Goal: Transaction & Acquisition: Purchase product/service

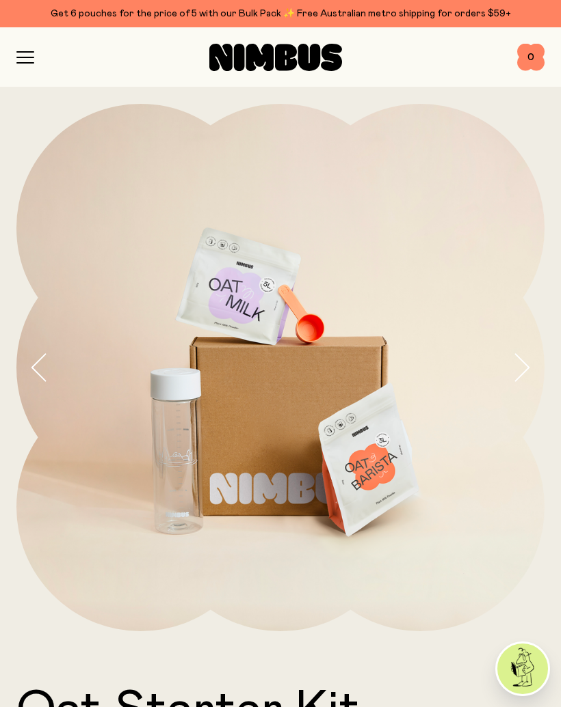
click at [18, 59] on icon "button" at bounding box center [25, 57] width 18 height 12
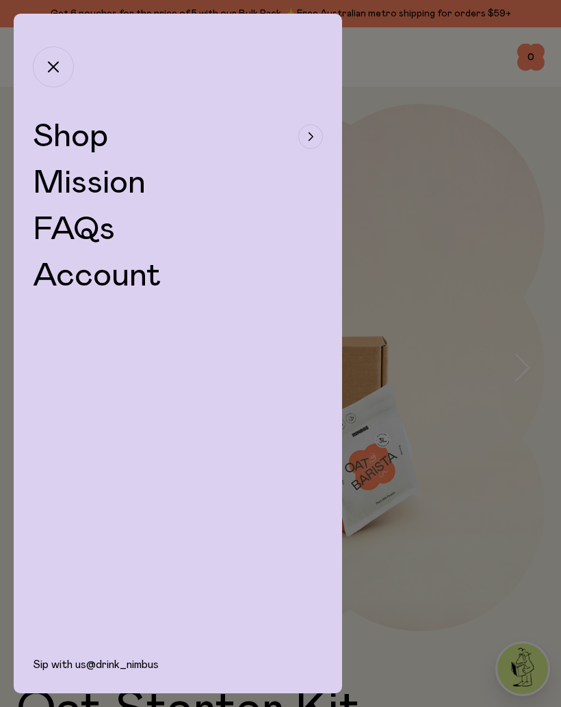
click at [76, 135] on span "Shop" at bounding box center [70, 136] width 75 height 33
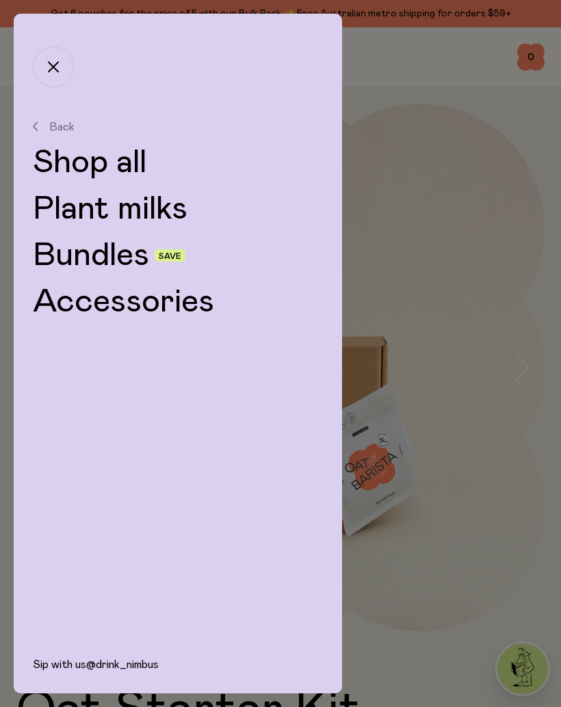
click at [148, 202] on link "Plant milks" at bounding box center [178, 209] width 290 height 33
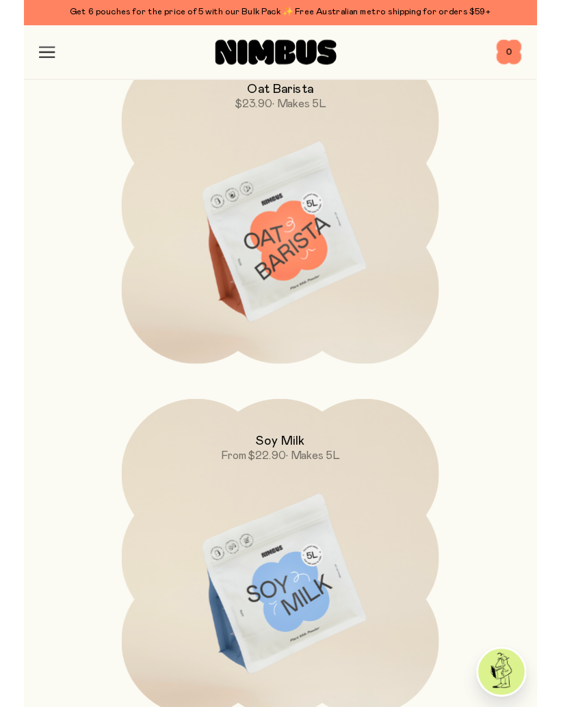
scroll to position [623, 0]
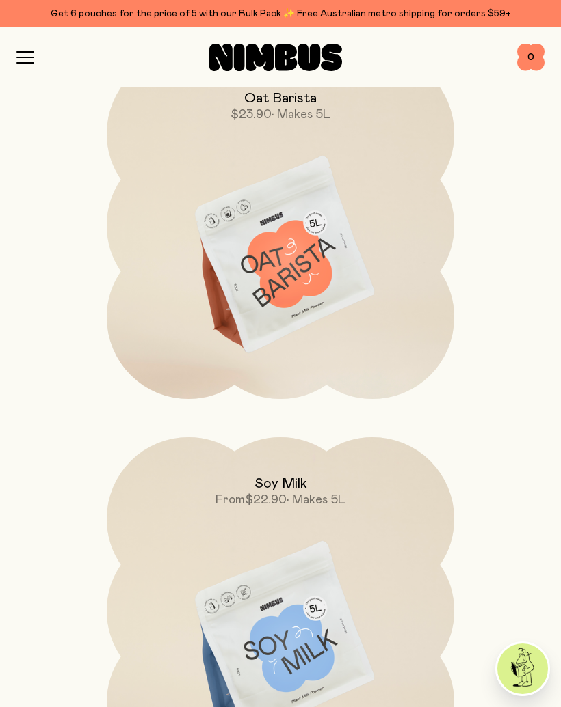
click at [309, 599] on img at bounding box center [280, 641] width 347 height 408
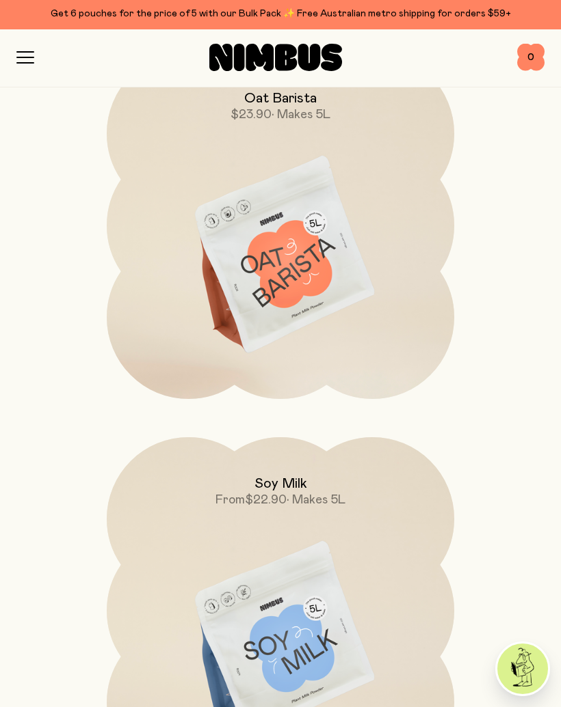
click at [324, 585] on img at bounding box center [280, 641] width 347 height 408
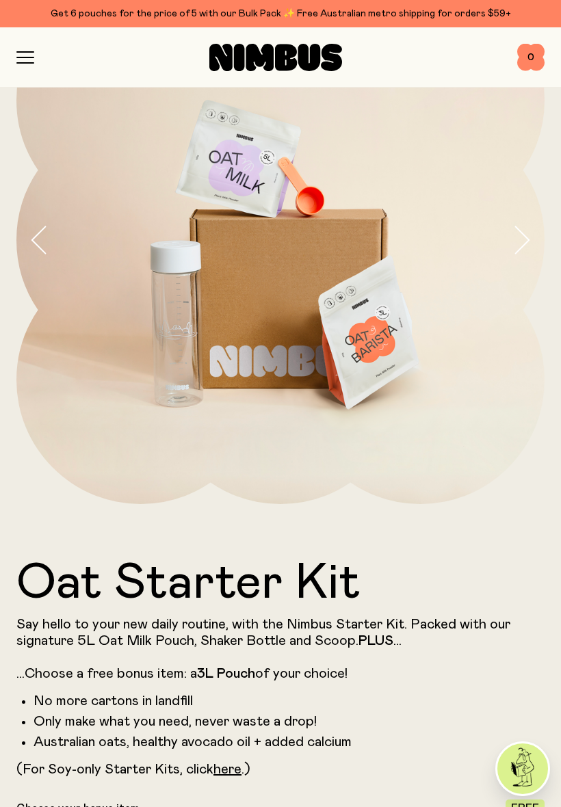
scroll to position [126, 0]
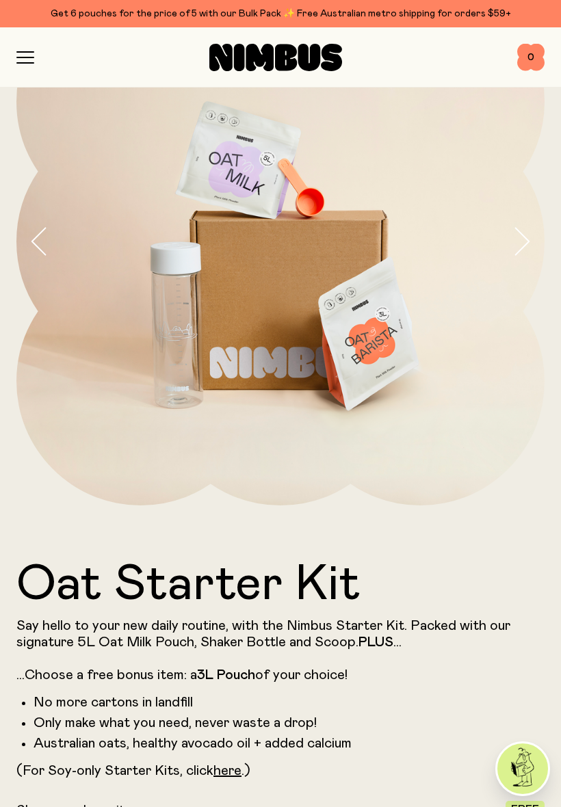
click at [379, 632] on p "Say hello to your new daily routine, with the Nimbus Starter Kit. Packed with o…" at bounding box center [280, 650] width 528 height 66
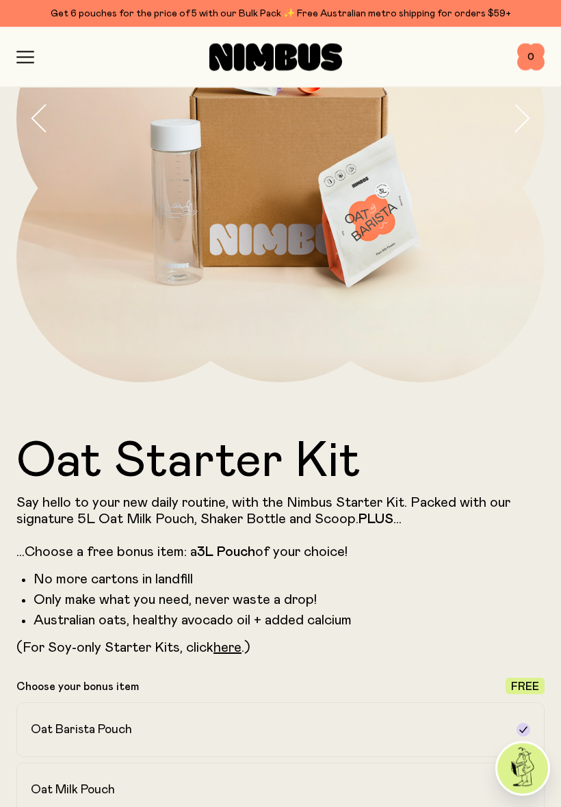
scroll to position [250, 0]
click at [234, 647] on link "here" at bounding box center [227, 647] width 28 height 14
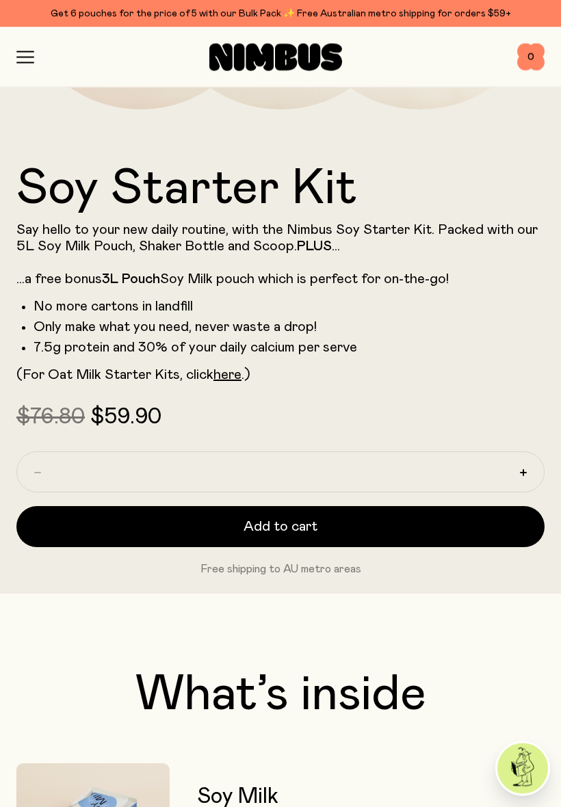
scroll to position [522, 0]
click at [205, 528] on button "Add to cart" at bounding box center [280, 526] width 528 height 41
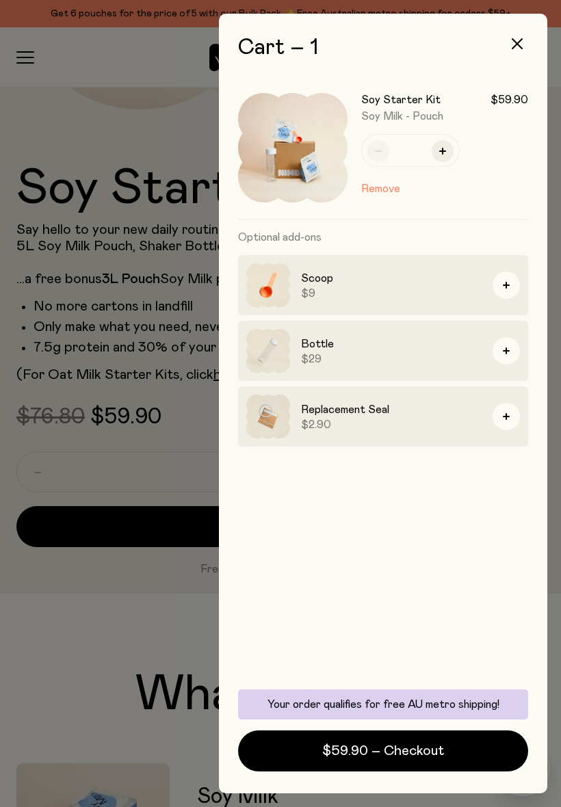
click at [498, 292] on button "button" at bounding box center [505, 284] width 27 height 27
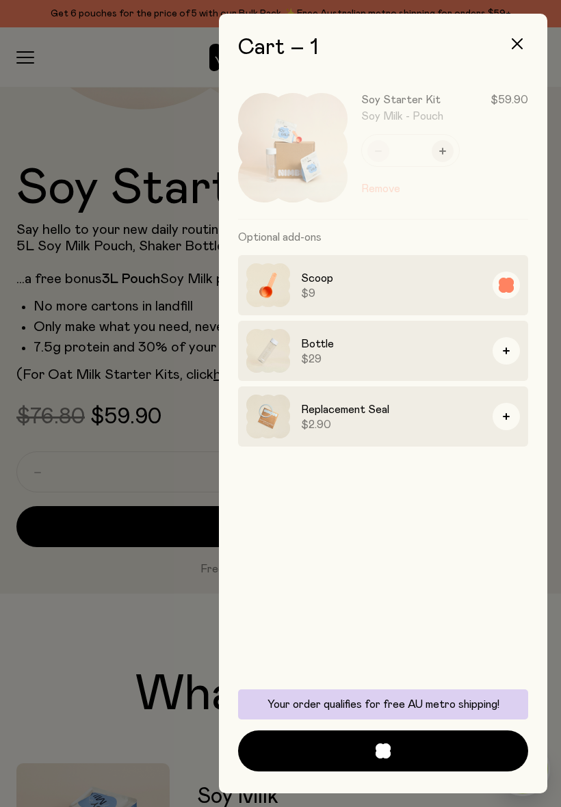
click at [518, 356] on button "button" at bounding box center [505, 350] width 27 height 27
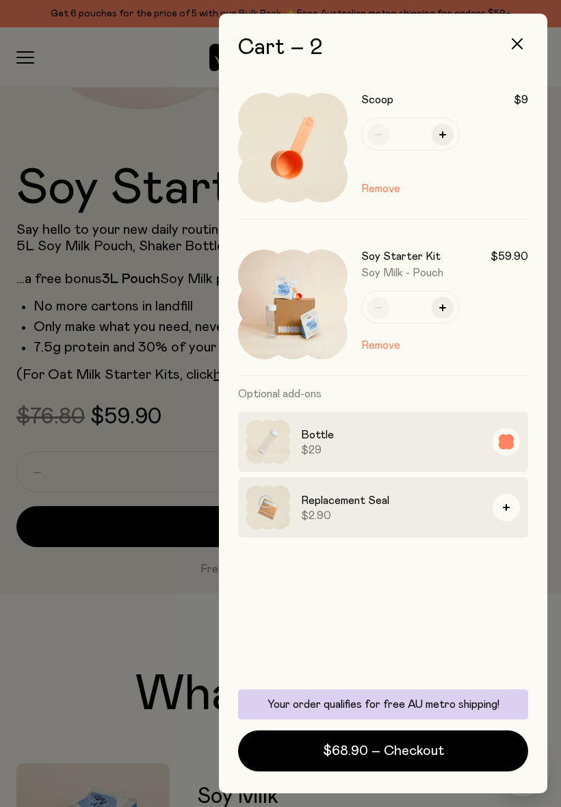
click at [500, 424] on div "Bottle $29" at bounding box center [383, 441] width 290 height 60
click at [507, 449] on button "button" at bounding box center [505, 441] width 27 height 27
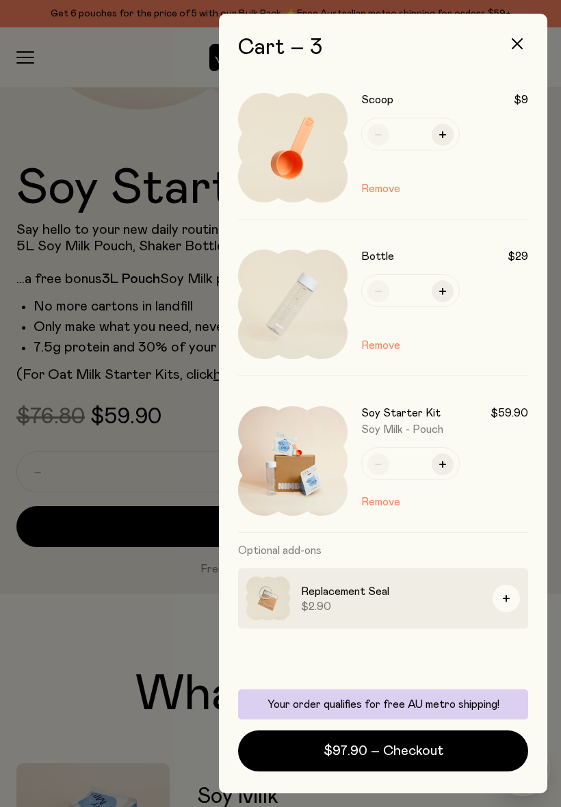
click at [515, 45] on icon "button" at bounding box center [516, 43] width 11 height 11
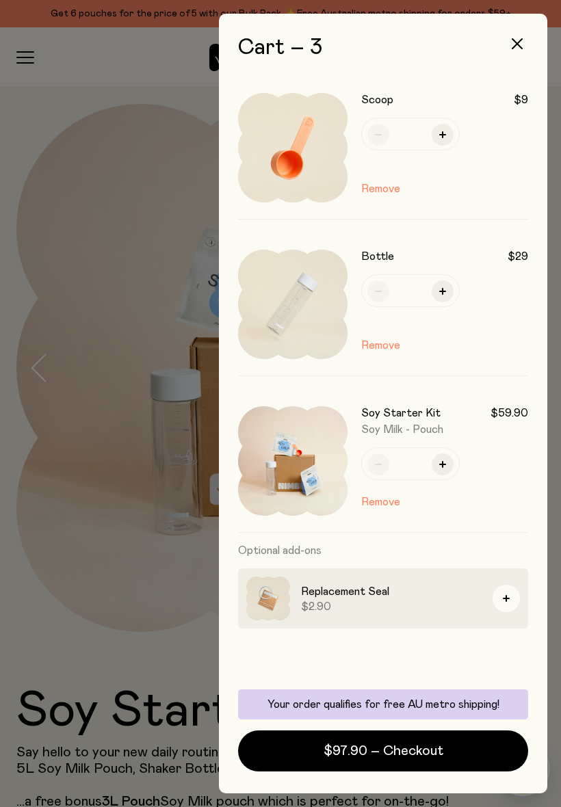
scroll to position [522, 0]
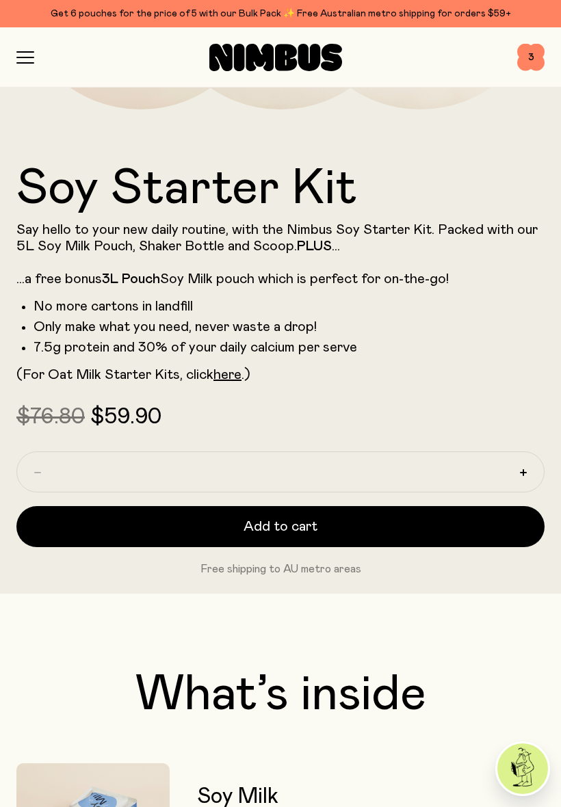
click at [527, 56] on span "3" at bounding box center [530, 57] width 27 height 27
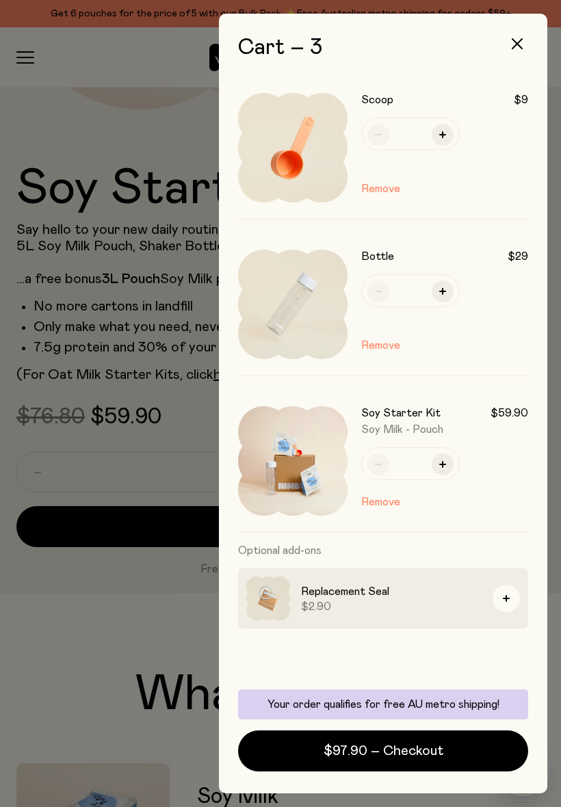
click at [379, 352] on button "Remove" at bounding box center [380, 345] width 39 height 16
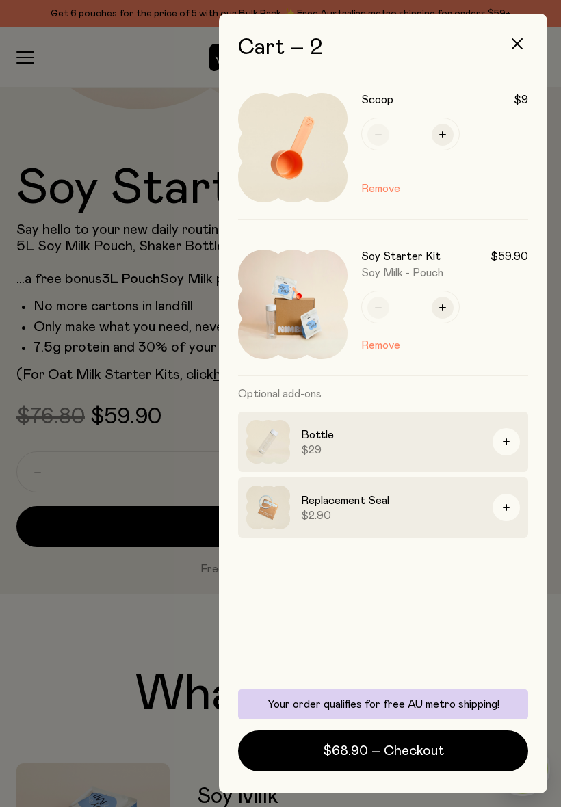
click at [381, 189] on button "Remove" at bounding box center [380, 188] width 39 height 16
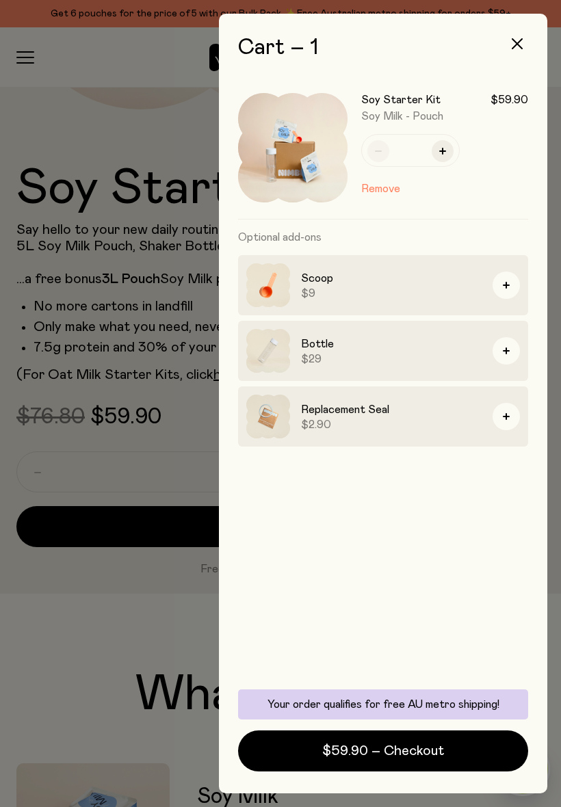
click at [513, 49] on button "button" at bounding box center [516, 43] width 33 height 33
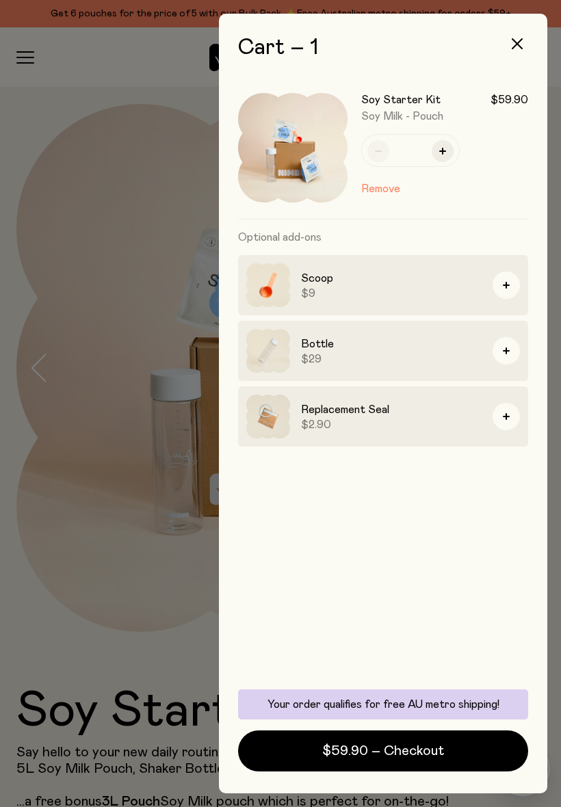
scroll to position [522, 0]
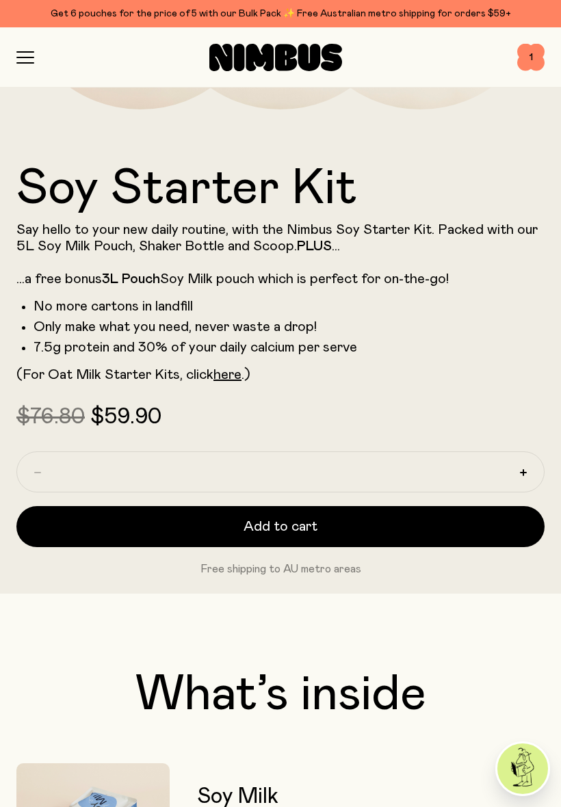
click at [25, 53] on icon "button" at bounding box center [25, 57] width 18 height 12
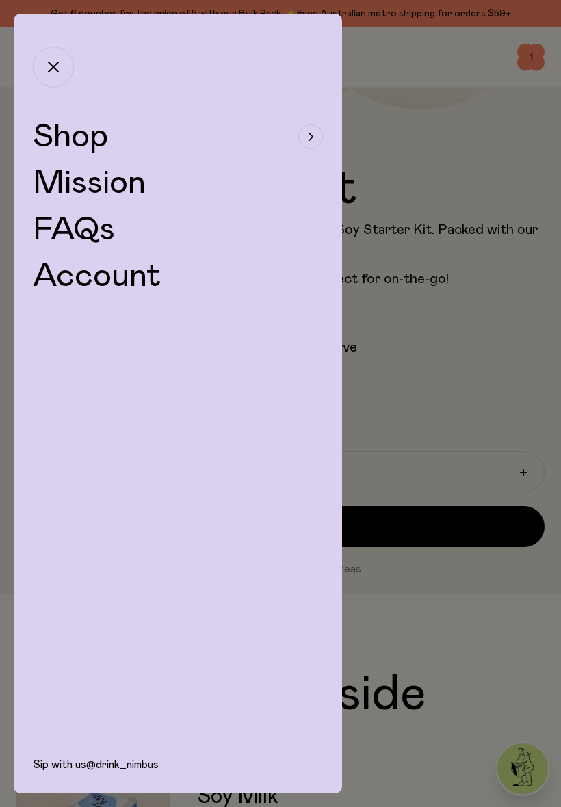
click at [55, 66] on icon "button" at bounding box center [53, 67] width 11 height 11
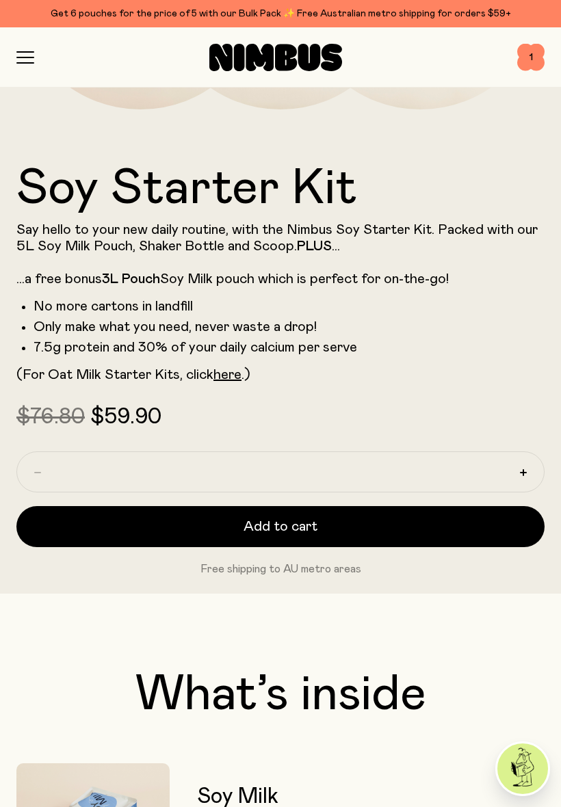
click at [450, 712] on h2 "What’s inside" at bounding box center [280, 694] width 528 height 49
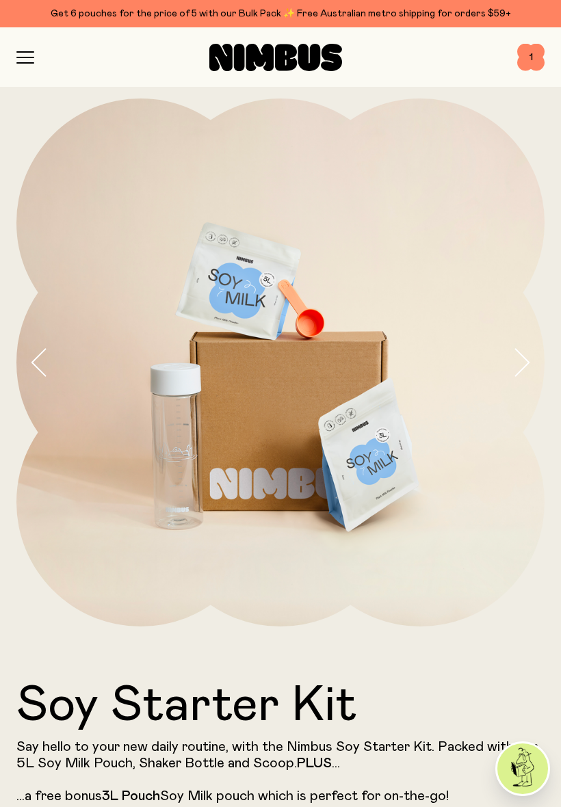
scroll to position [0, 0]
